Goal: Task Accomplishment & Management: Manage account settings

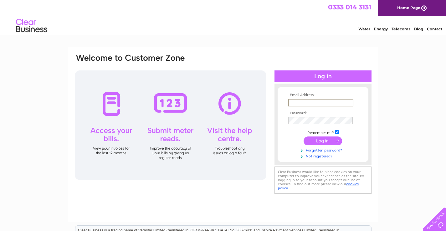
type input "[PERSON_NAME][EMAIL_ADDRESS][DOMAIN_NAME]"
click at [321, 140] on input "submit" at bounding box center [323, 140] width 39 height 9
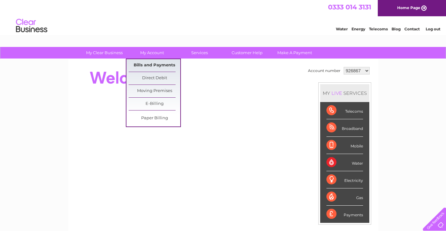
click at [145, 65] on link "Bills and Payments" at bounding box center [155, 65] width 52 height 13
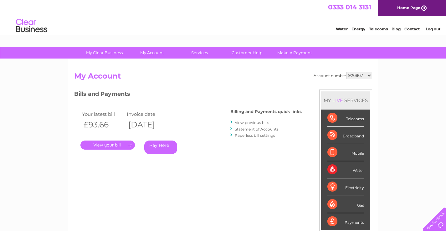
click at [114, 144] on link "." at bounding box center [108, 145] width 55 height 9
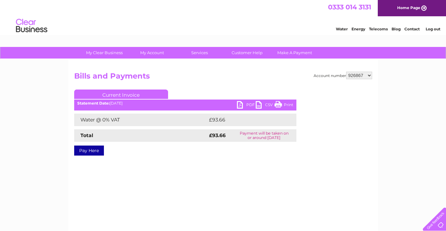
click at [239, 105] on link "PDF" at bounding box center [246, 105] width 19 height 9
